Goal: Obtain resource: Download file/media

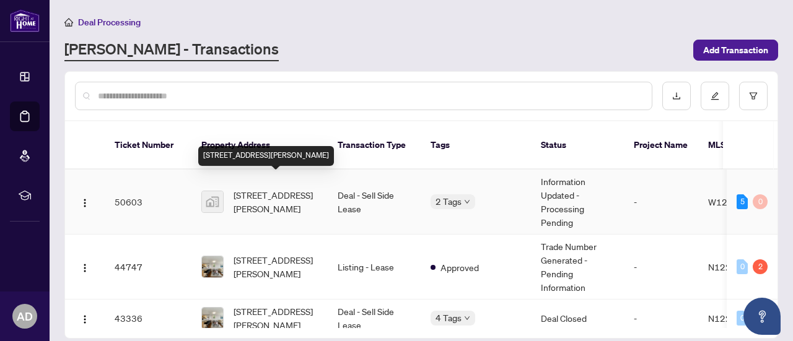
click at [280, 193] on span "[STREET_ADDRESS][PERSON_NAME]" at bounding box center [275, 201] width 84 height 27
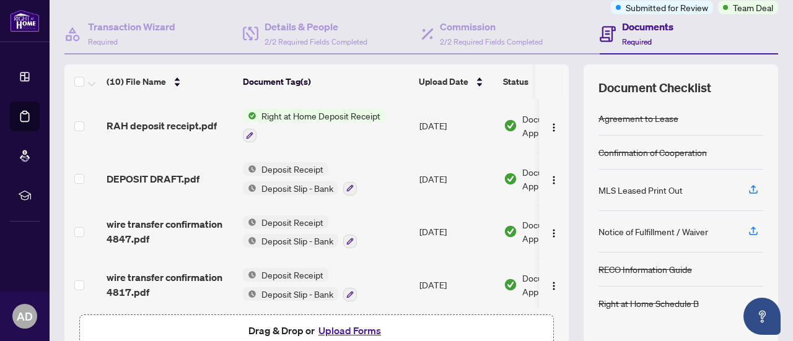
scroll to position [109, 0]
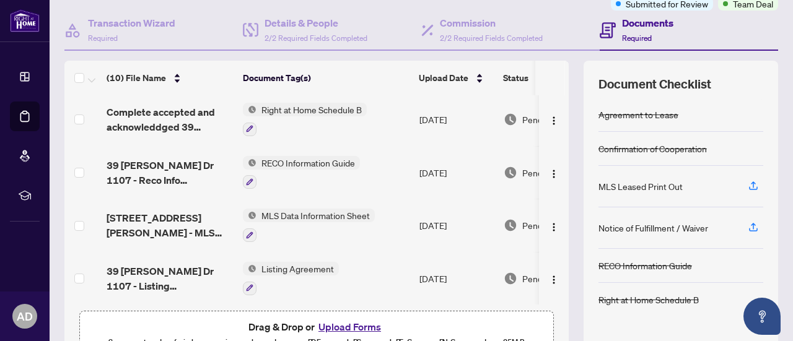
drag, startPoint x: 404, startPoint y: 298, endPoint x: 471, endPoint y: 295, distance: 66.9
click at [474, 303] on div "(10) File Name Document Tag(s) Upload Date Status RAH deposit receipt.pdf Right…" at bounding box center [316, 212] width 504 height 303
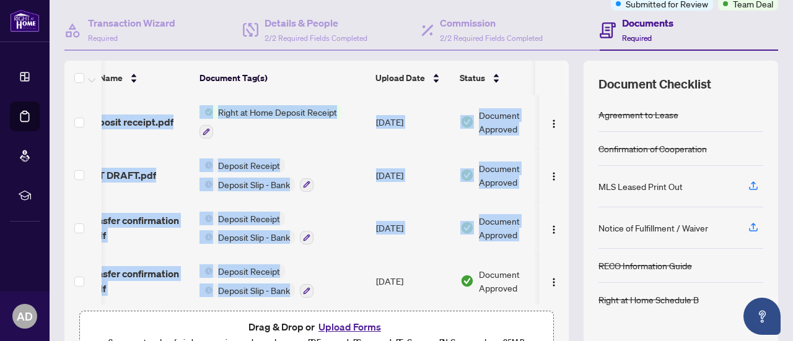
scroll to position [0, 53]
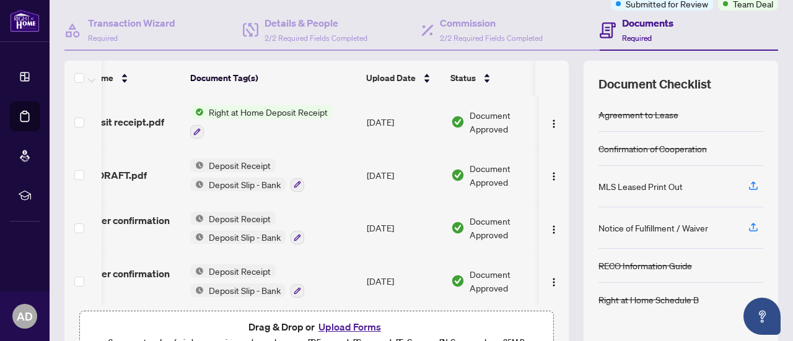
click at [565, 212] on div "(10) File Name Document Tag(s) Upload Date Status RAH deposit receipt.pdf Right…" at bounding box center [421, 212] width 714 height 303
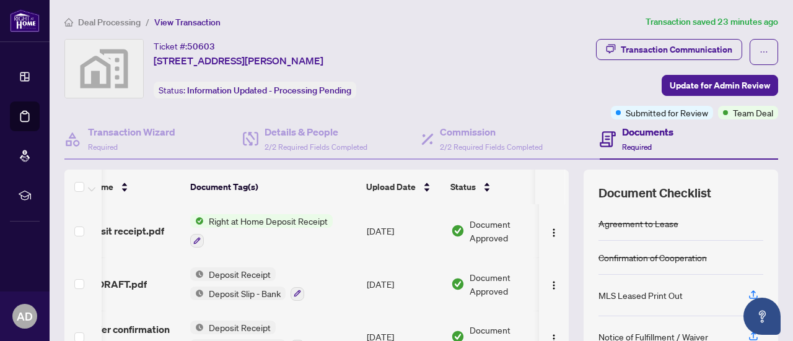
click at [302, 222] on span "Right at Home Deposit Receipt" at bounding box center [268, 221] width 129 height 14
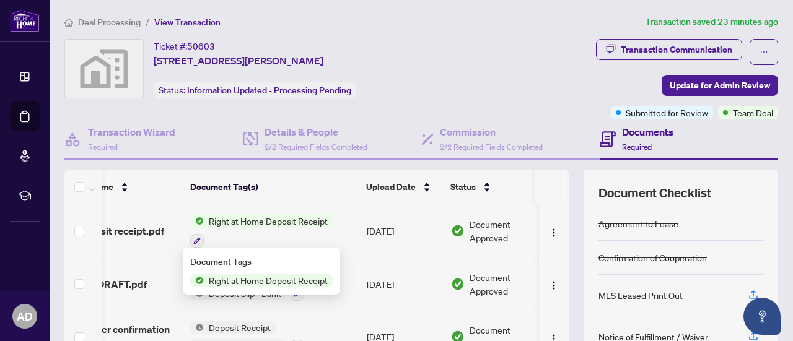
click at [287, 217] on span "Right at Home Deposit Receipt" at bounding box center [268, 221] width 129 height 14
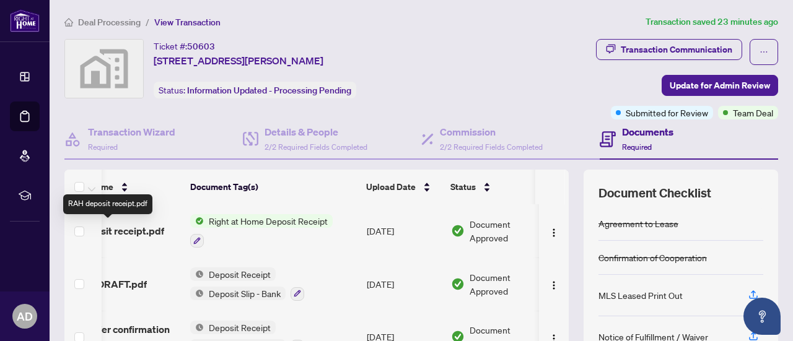
click at [147, 230] on span "RAH deposit receipt.pdf" at bounding box center [109, 231] width 110 height 15
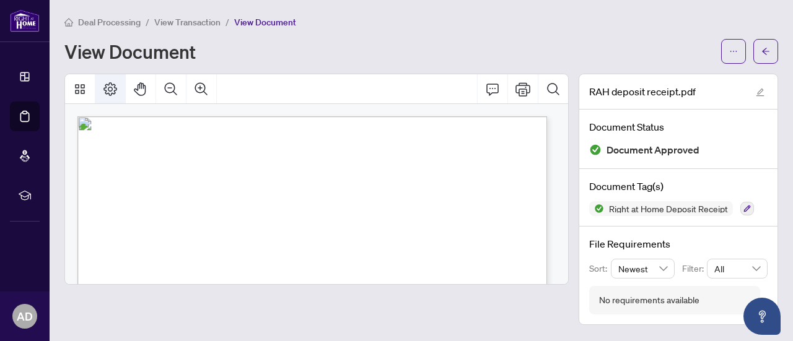
click at [105, 87] on icon "Page Layout" at bounding box center [110, 89] width 14 height 14
click at [76, 91] on icon "Thumbnails" at bounding box center [79, 89] width 15 height 15
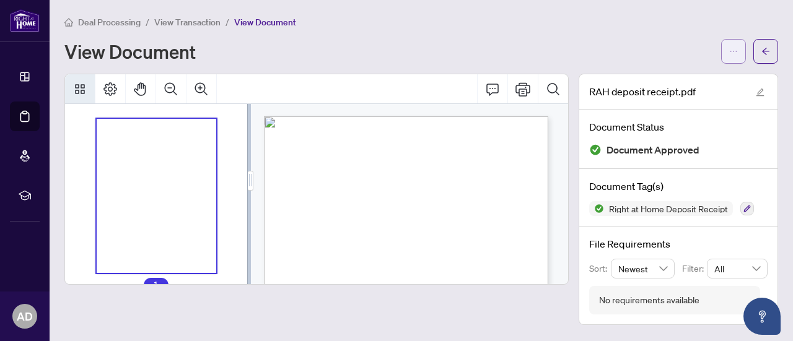
click at [736, 42] on span "button" at bounding box center [733, 51] width 9 height 20
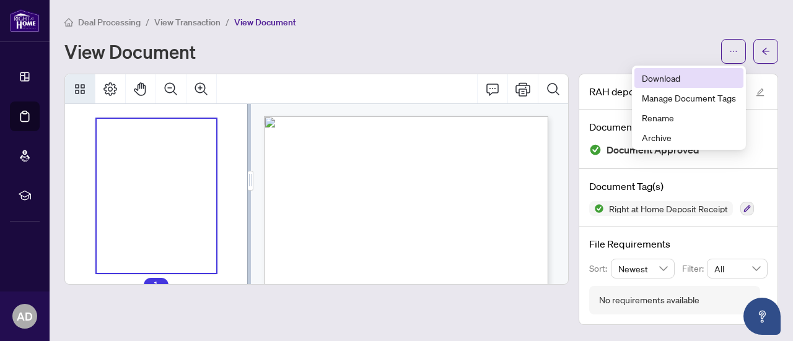
click at [690, 82] on span "Download" at bounding box center [689, 78] width 94 height 14
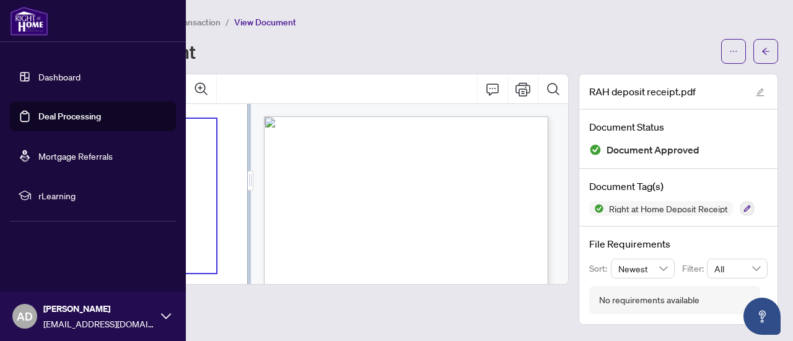
click at [51, 113] on link "Deal Processing" at bounding box center [69, 116] width 63 height 11
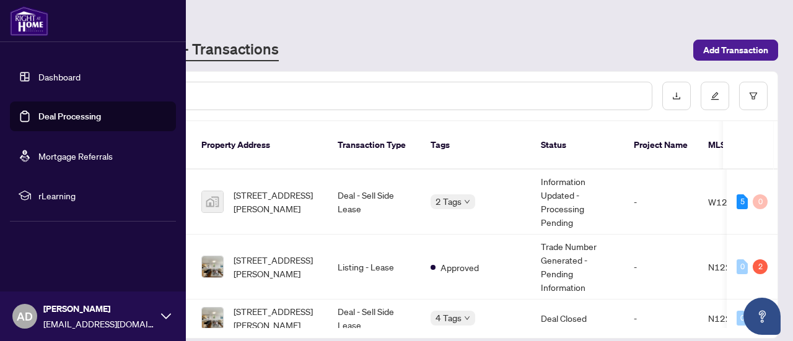
click at [50, 76] on link "Dashboard" at bounding box center [59, 76] width 42 height 11
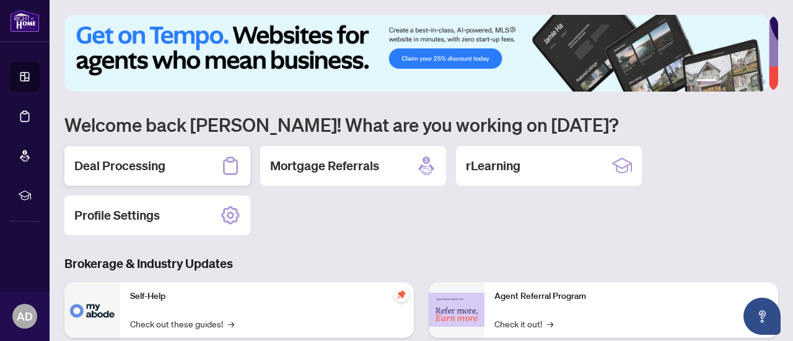
scroll to position [62, 0]
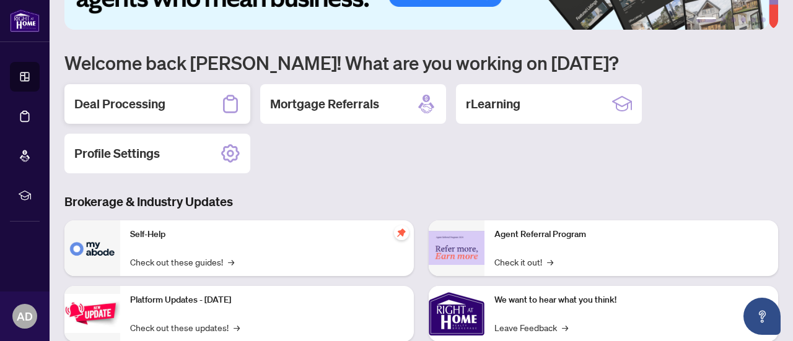
click at [178, 112] on div "Deal Processing" at bounding box center [157, 104] width 186 height 40
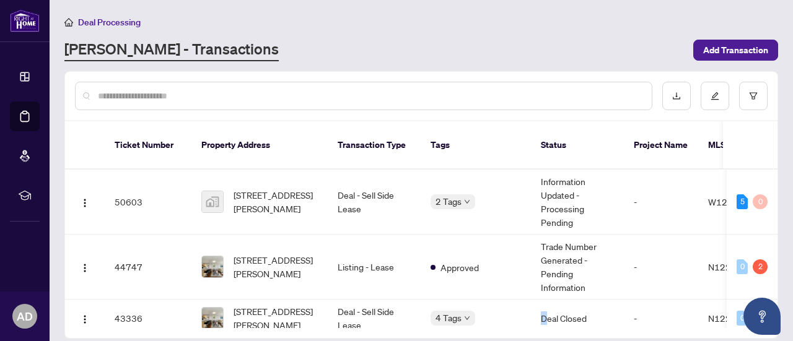
drag, startPoint x: 473, startPoint y: 310, endPoint x: 548, endPoint y: 318, distance: 76.0
click at [548, 318] on div "Ticket Number Property Address Transaction Type Tags Status Project Name MLS # …" at bounding box center [421, 229] width 712 height 217
click at [373, 193] on td "Deal - Sell Side Lease" at bounding box center [374, 202] width 93 height 65
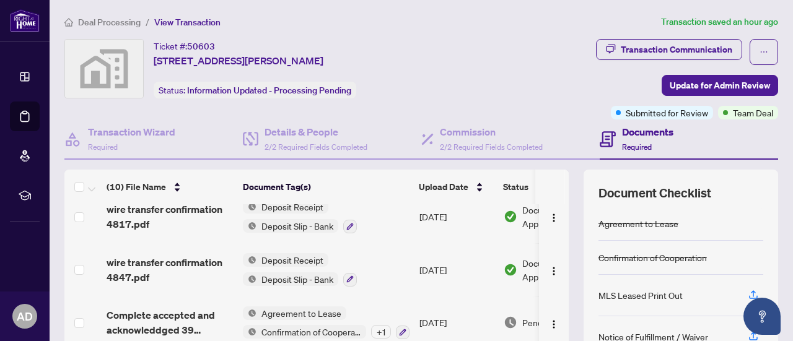
scroll to position [186, 0]
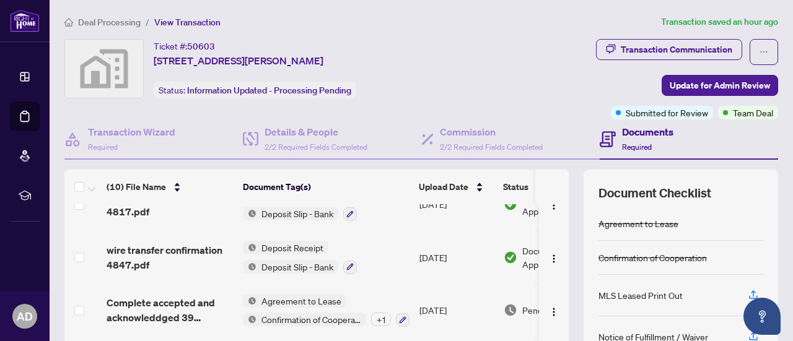
click at [573, 264] on div "(10) File Name Document Tag(s) Upload Date Status RAH deposit receipt.pdf Right…" at bounding box center [421, 321] width 714 height 303
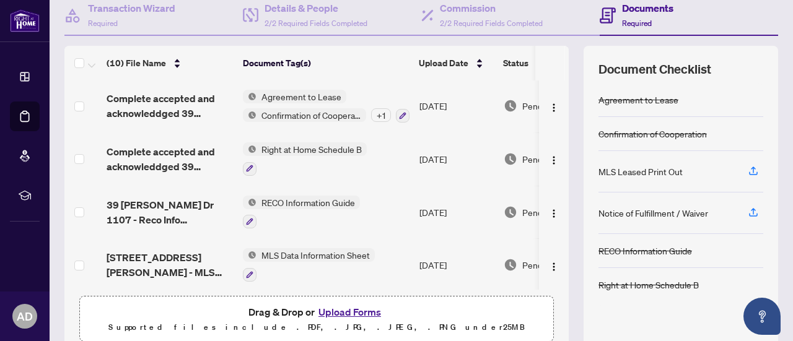
scroll to position [321, 0]
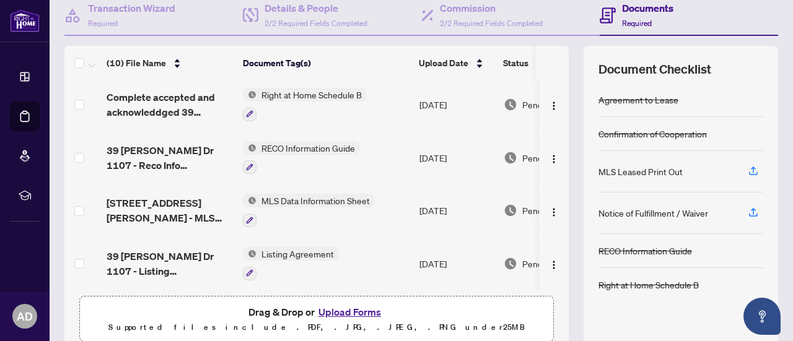
drag, startPoint x: 481, startPoint y: 288, endPoint x: 505, endPoint y: 286, distance: 24.3
click at [507, 287] on div "(10) File Name Document Tag(s) Upload Date Status RAH deposit receipt.pdf Right…" at bounding box center [316, 197] width 504 height 303
click at [570, 274] on div "(10) File Name Document Tag(s) Upload Date Status RAH deposit receipt.pdf Right…" at bounding box center [421, 197] width 714 height 303
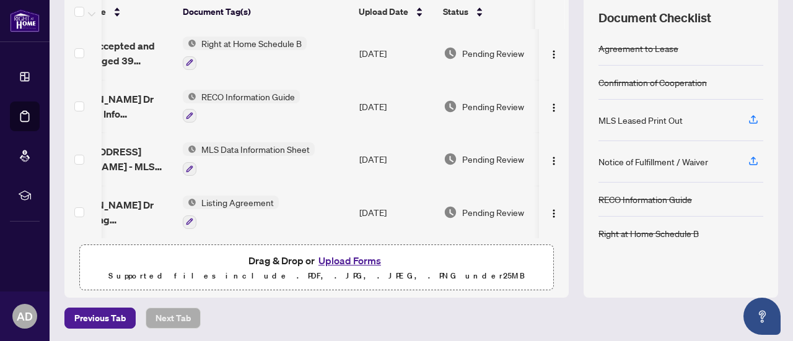
scroll to position [135, 60]
